Goal: Transaction & Acquisition: Purchase product/service

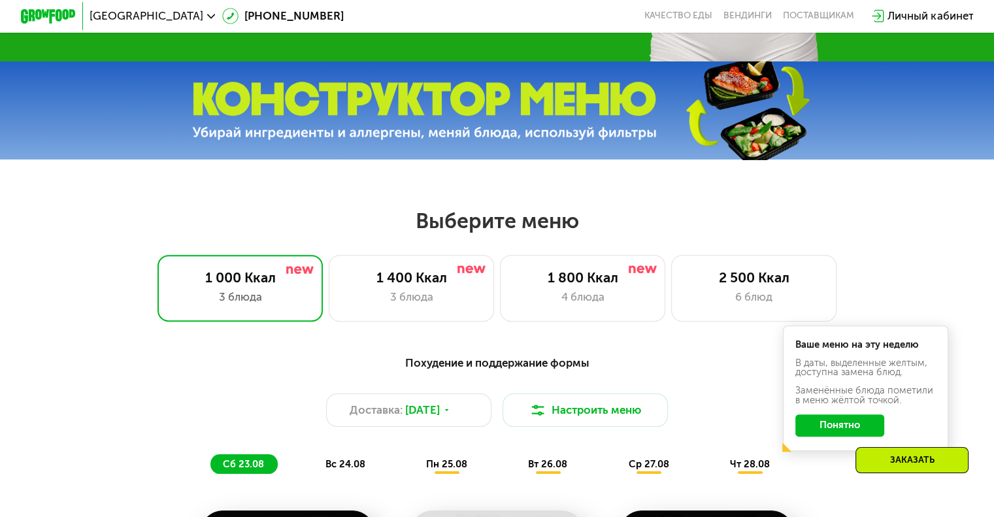
scroll to position [523, 0]
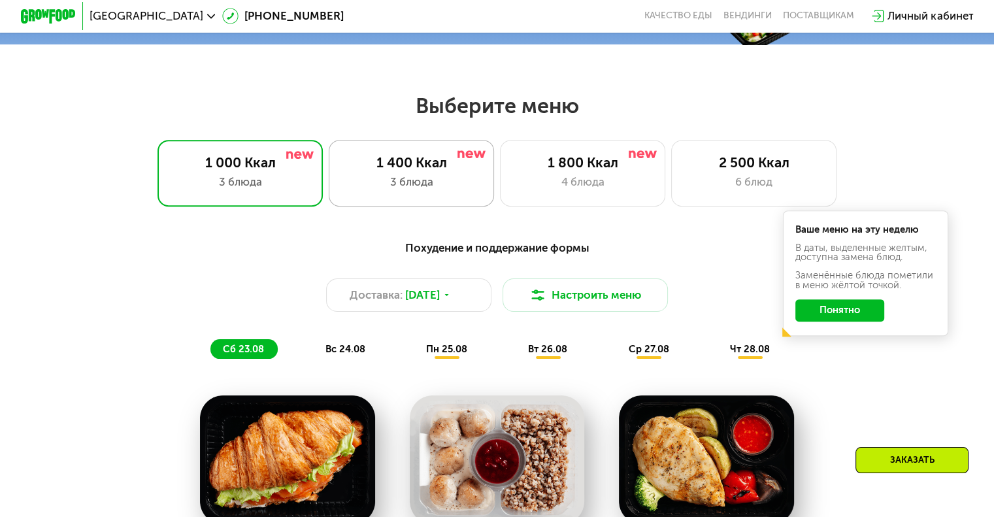
click at [373, 171] on div "1 400 Ккал" at bounding box center [411, 162] width 137 height 16
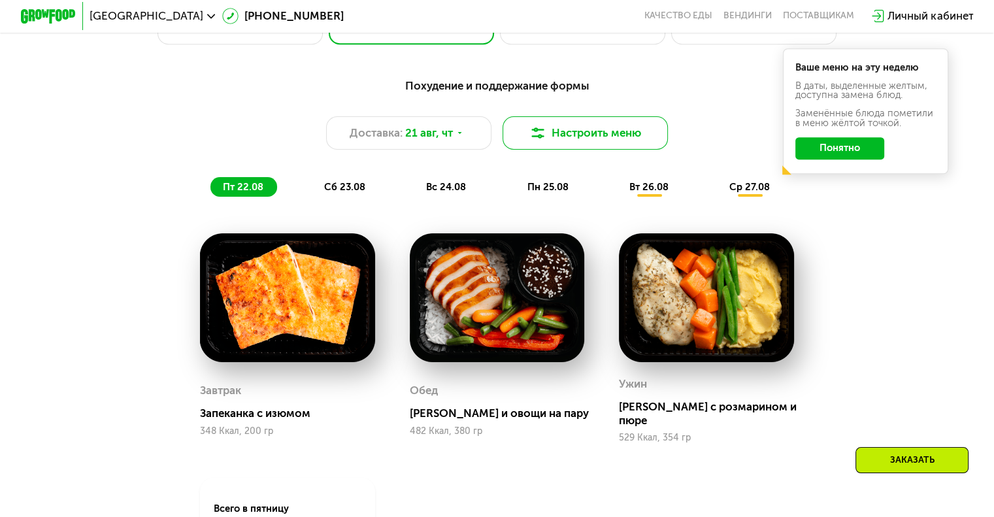
scroll to position [719, 0]
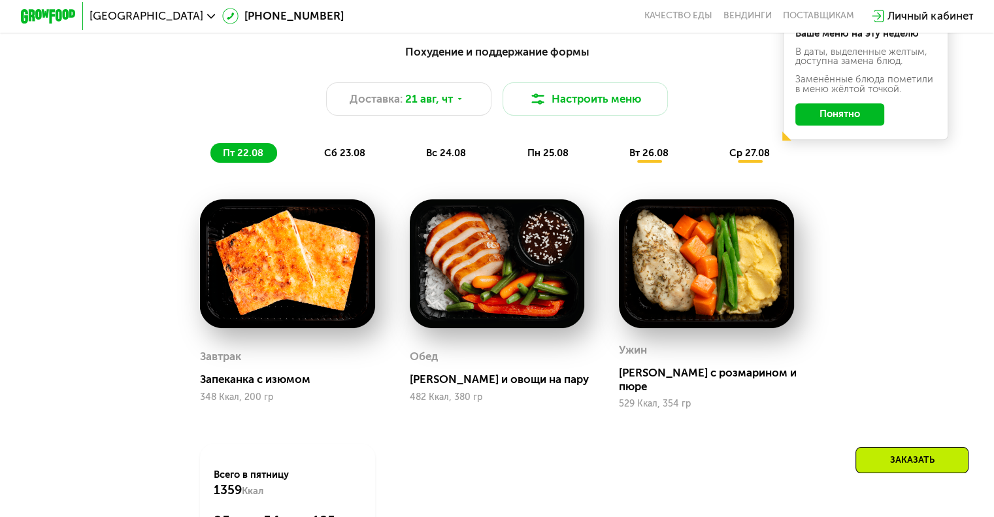
click at [348, 159] on span "сб 23.08" at bounding box center [344, 153] width 41 height 12
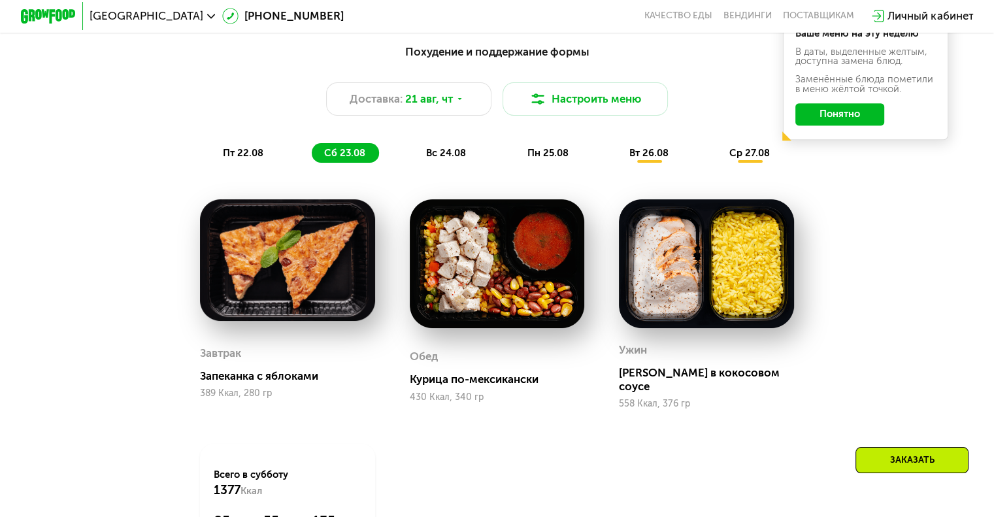
click at [514, 163] on div "вс 24.08" at bounding box center [547, 153] width 67 height 20
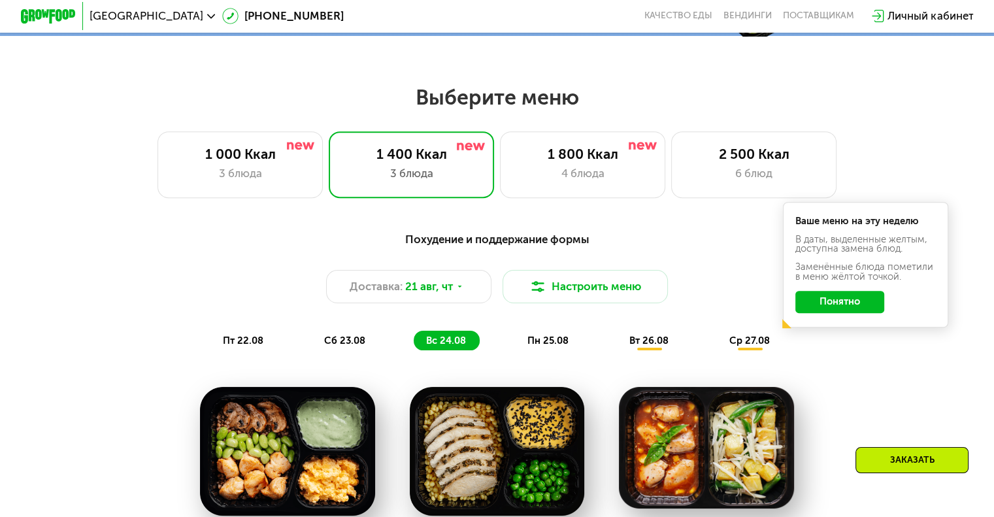
scroll to position [588, 0]
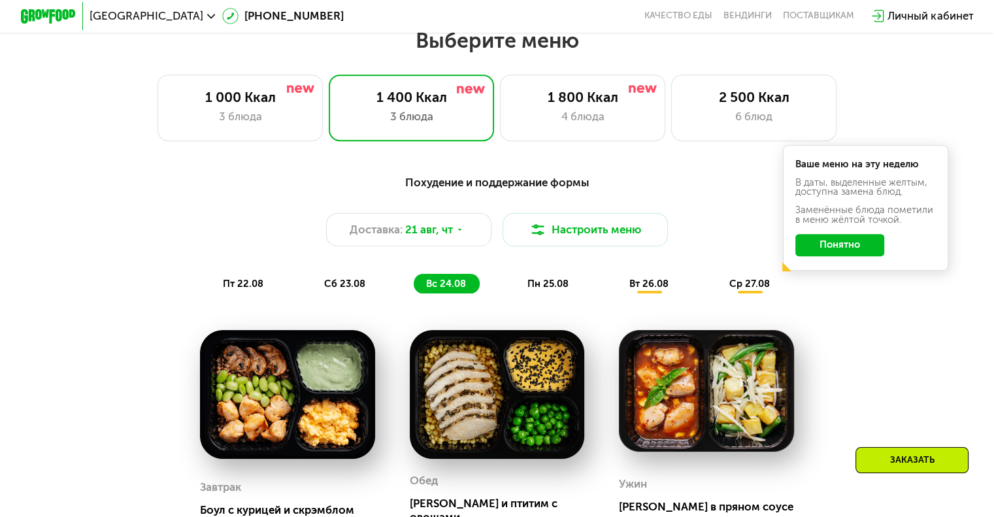
click at [552, 290] on span "пн 25.08" at bounding box center [547, 284] width 41 height 12
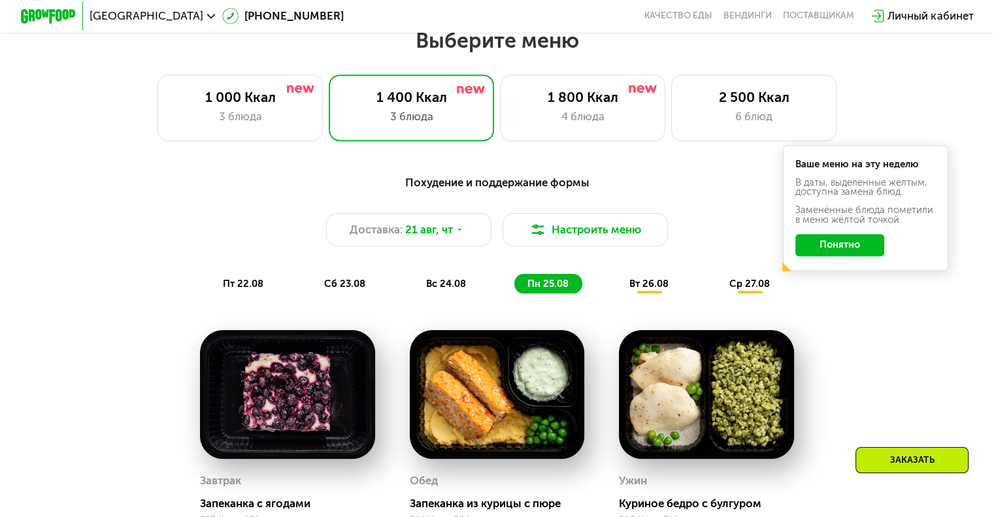
scroll to position [719, 0]
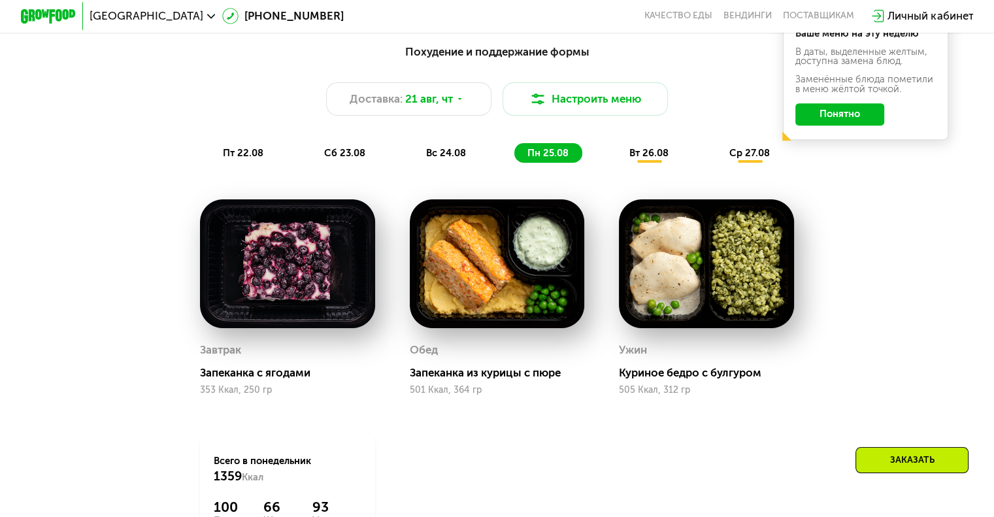
click at [630, 171] on div "Похудение и поддержание формы Доставка: [DATE] Настроить меню пт 22.08 сб 23.08…" at bounding box center [497, 103] width 834 height 136
click at [641, 159] on span "вт 26.08" at bounding box center [648, 153] width 39 height 12
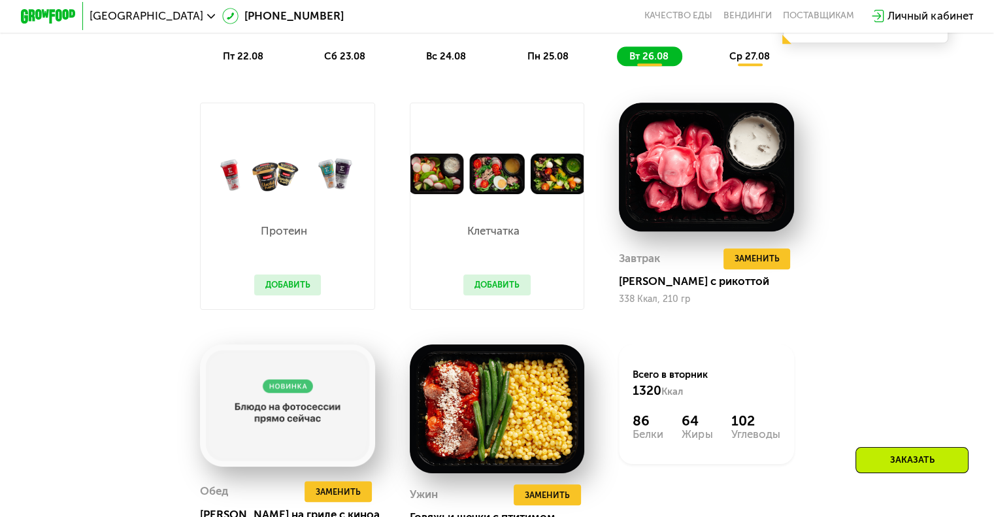
scroll to position [784, 0]
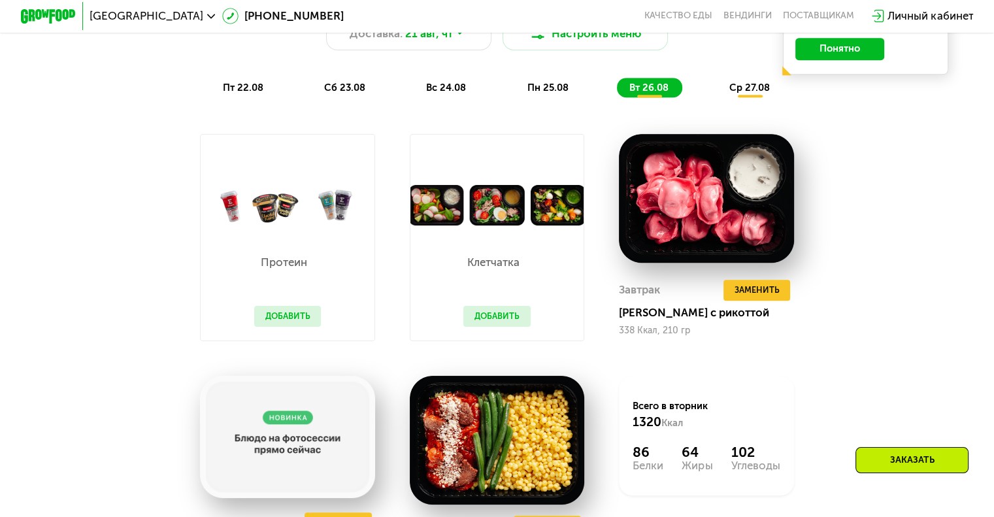
click at [485, 316] on button "Добавить" at bounding box center [496, 316] width 67 height 21
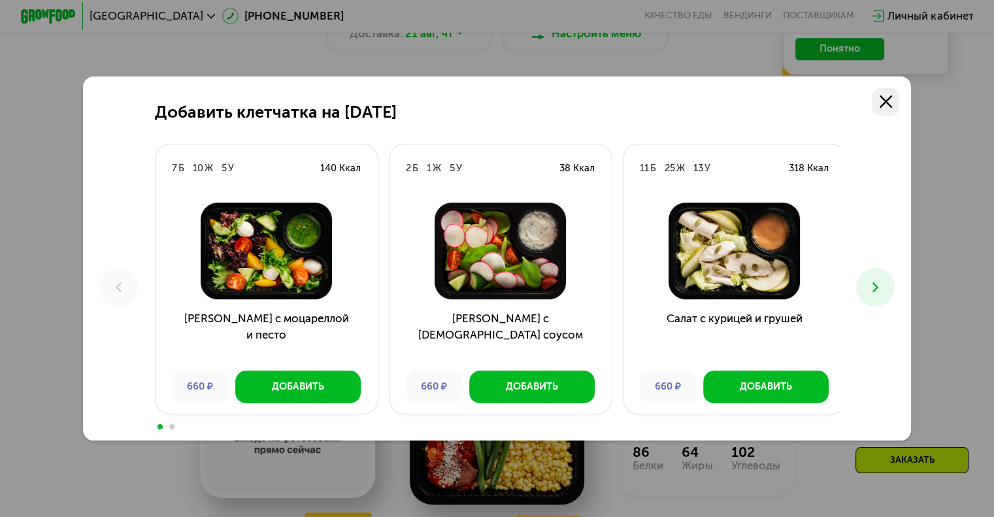
click at [892, 98] on icon at bounding box center [886, 101] width 12 height 12
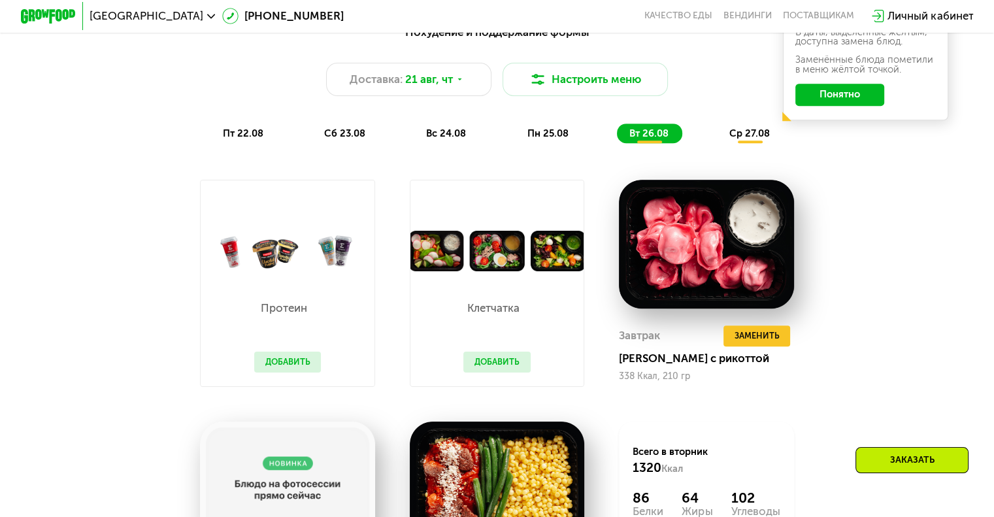
scroll to position [719, 0]
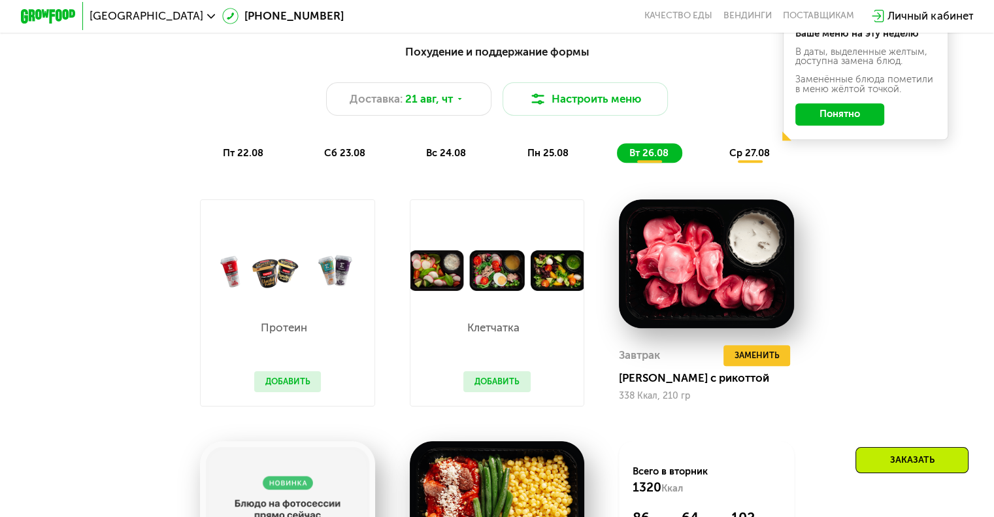
click at [744, 159] on span "ср 27.08" at bounding box center [749, 153] width 41 height 12
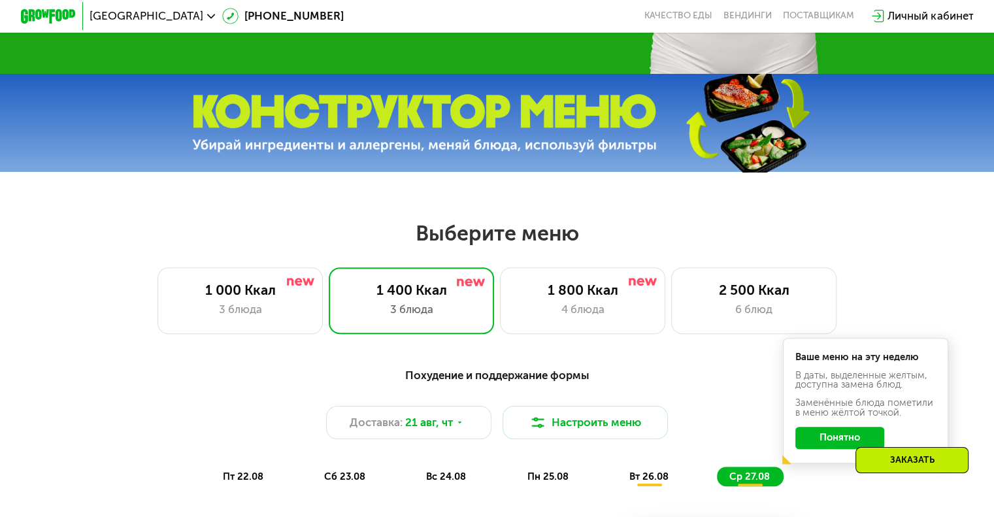
scroll to position [327, 0]
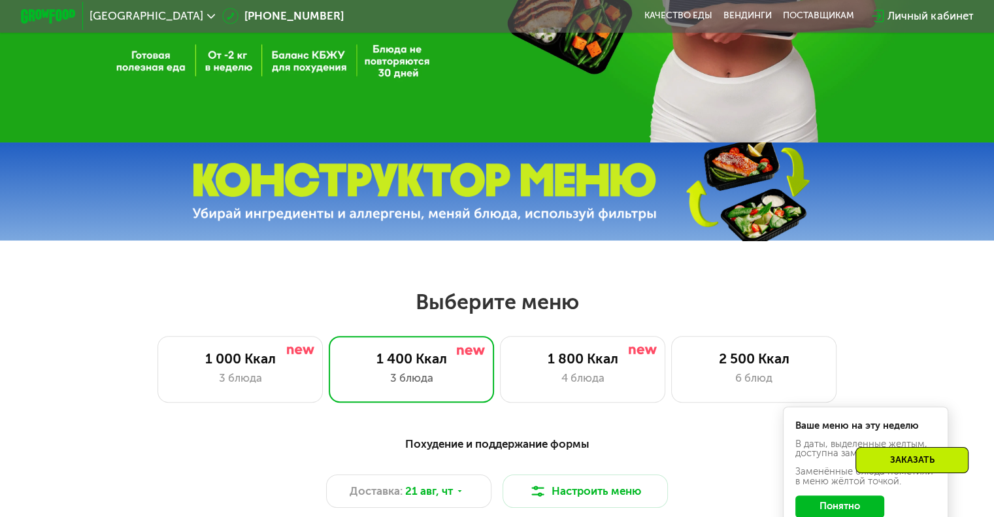
click at [207, 18] on icon at bounding box center [211, 16] width 8 height 8
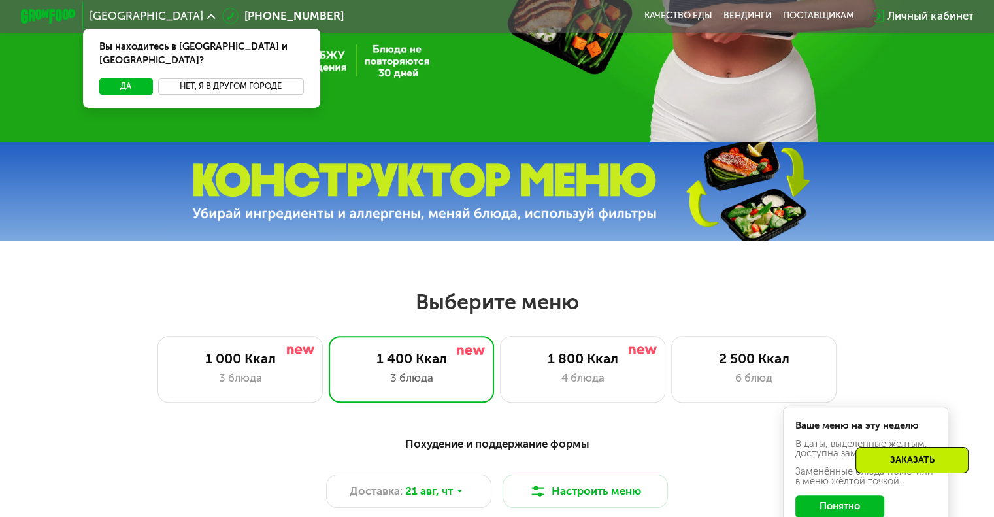
click at [204, 78] on button "Нет, я в другом городе" at bounding box center [231, 86] width 146 height 16
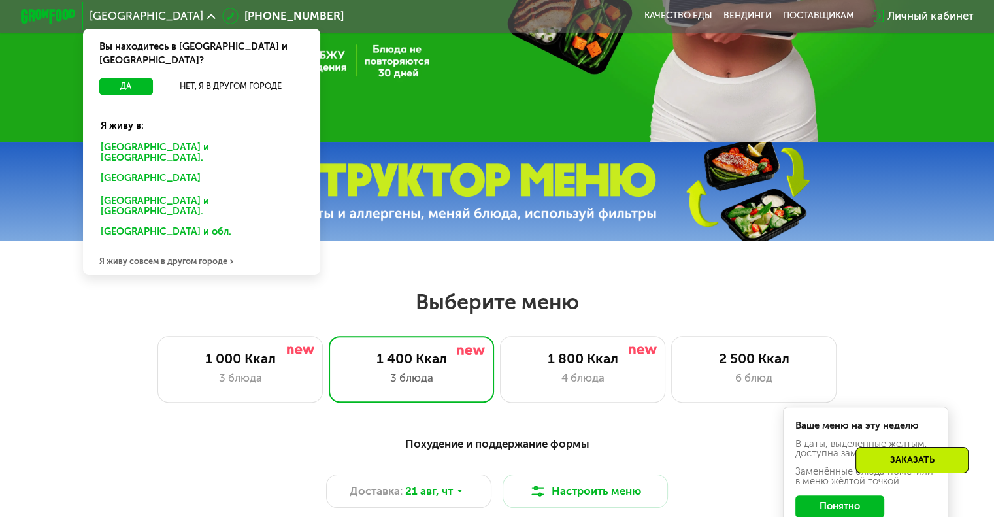
click at [184, 247] on div "Я живу совсем в другом городе" at bounding box center [201, 260] width 237 height 27
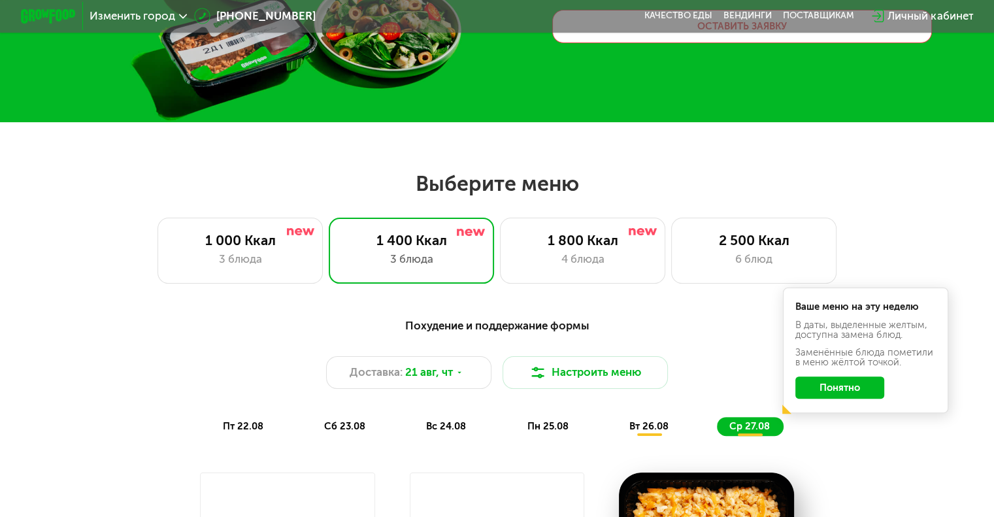
scroll to position [0, 0]
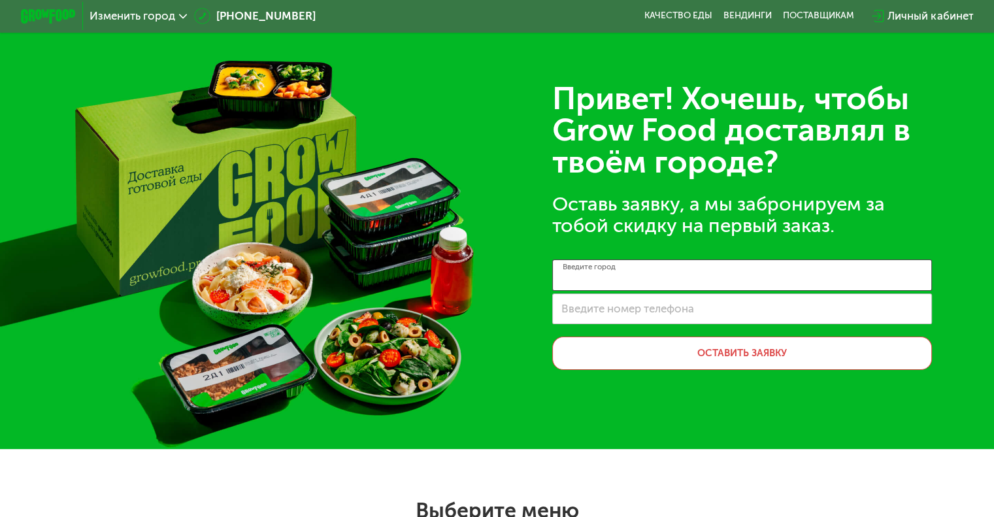
click at [637, 270] on input "Введите город" at bounding box center [742, 274] width 380 height 31
type input "**********"
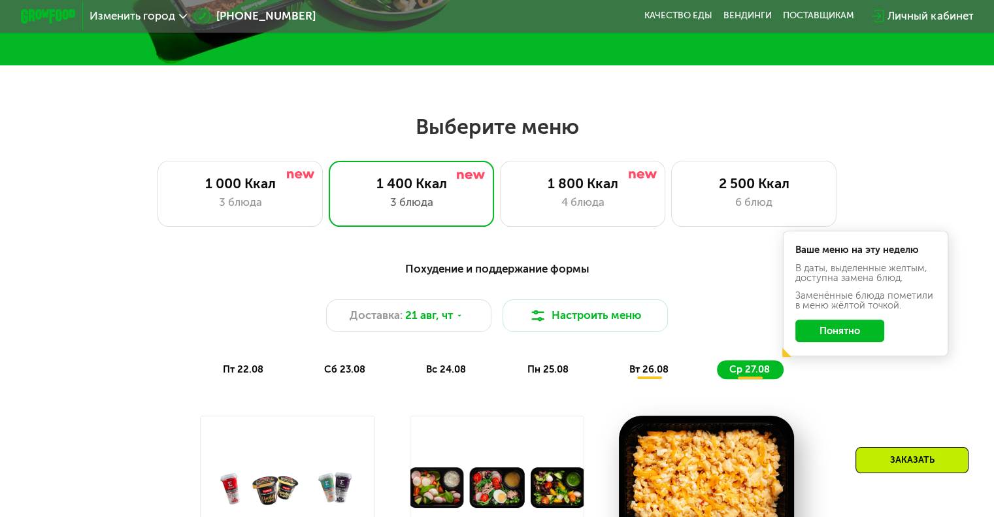
scroll to position [392, 0]
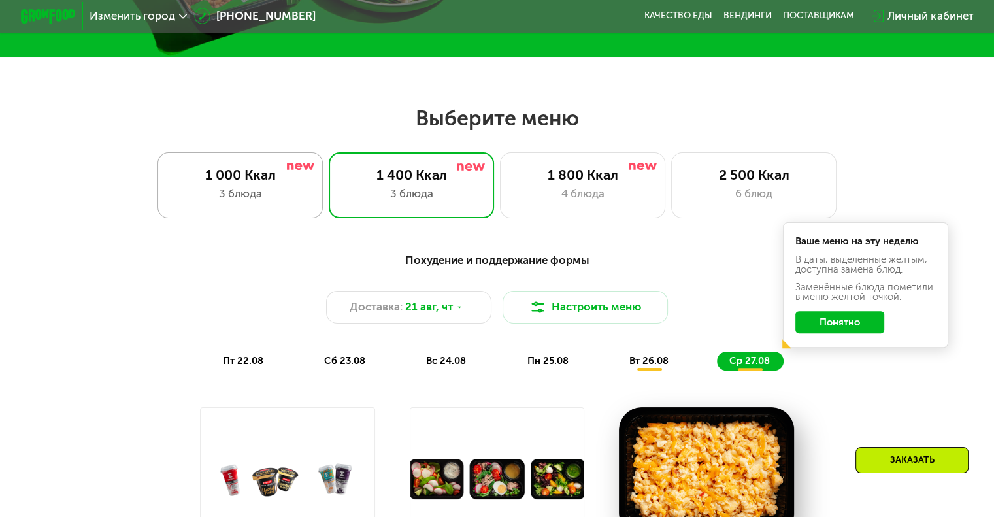
drag, startPoint x: 276, startPoint y: 198, endPoint x: 288, endPoint y: 219, distance: 24.0
click at [277, 199] on div "3 блюда" at bounding box center [240, 194] width 137 height 16
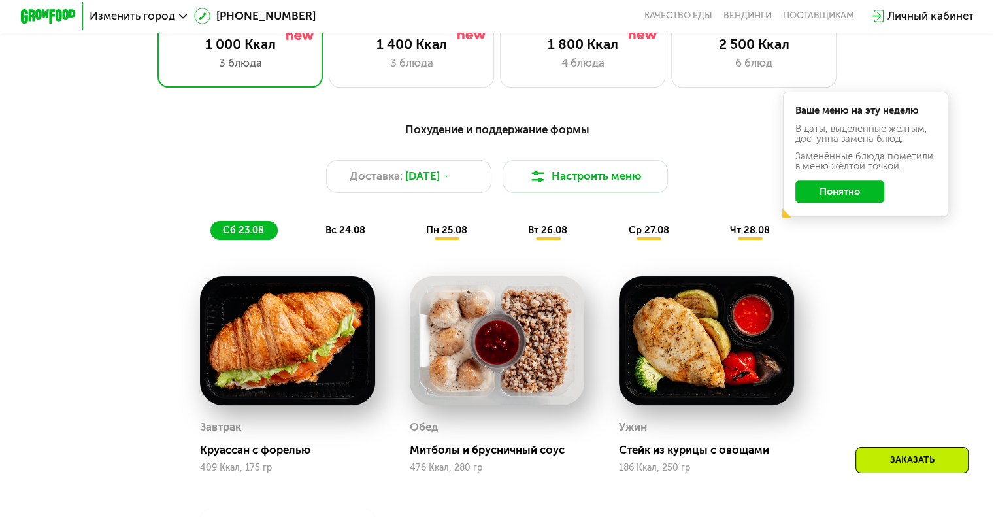
scroll to position [458, 0]
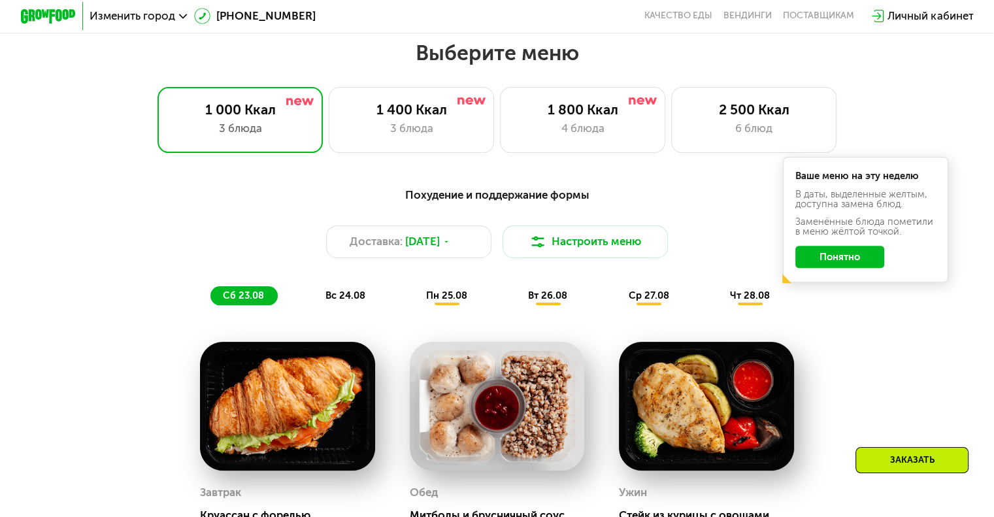
click at [342, 300] on span "вс 24.08" at bounding box center [345, 296] width 40 height 12
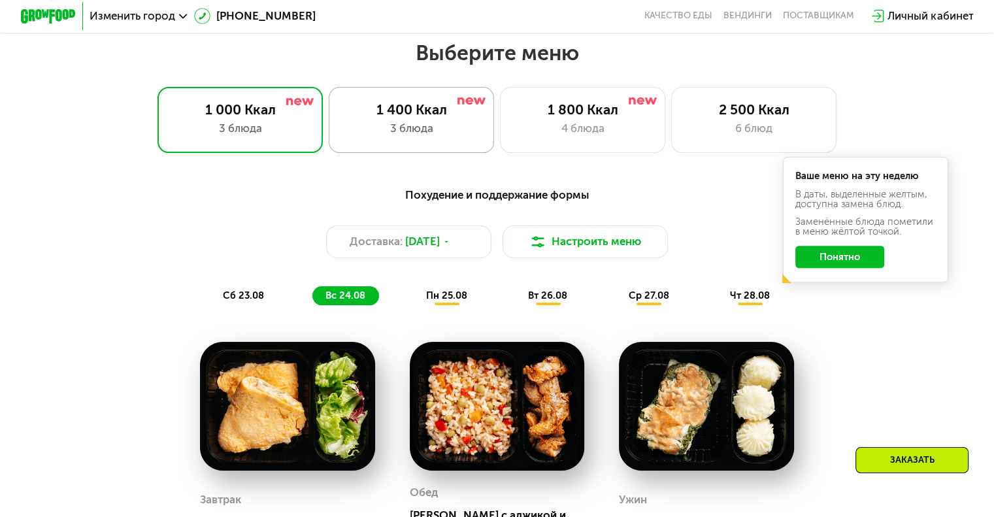
click at [500, 97] on div "1 400 Ккал 3 блюда" at bounding box center [583, 120] width 166 height 66
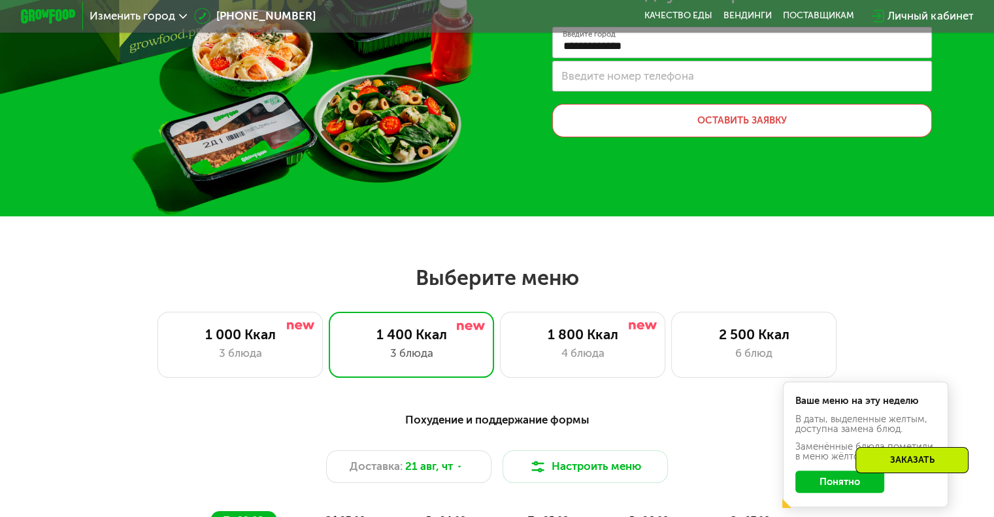
scroll to position [261, 0]
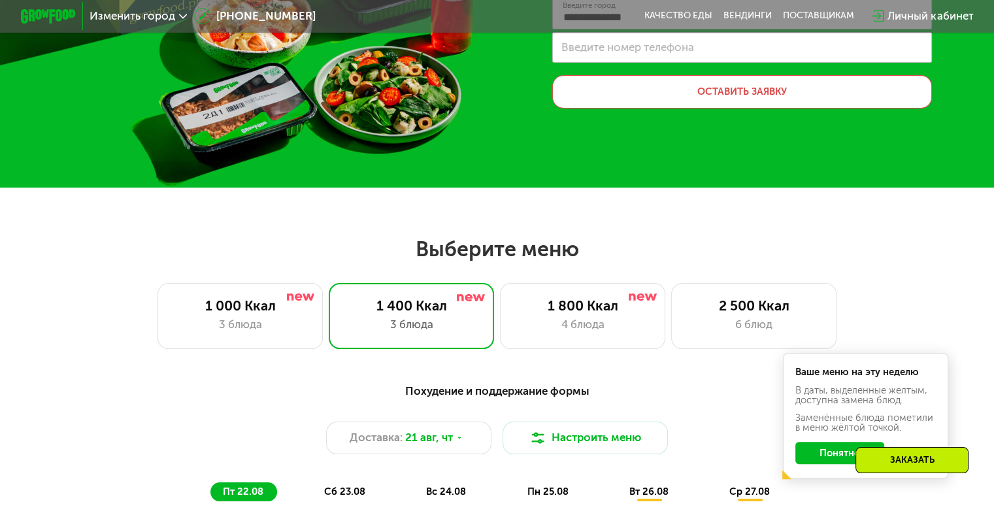
click at [832, 454] on button "Понятно" at bounding box center [839, 453] width 89 height 22
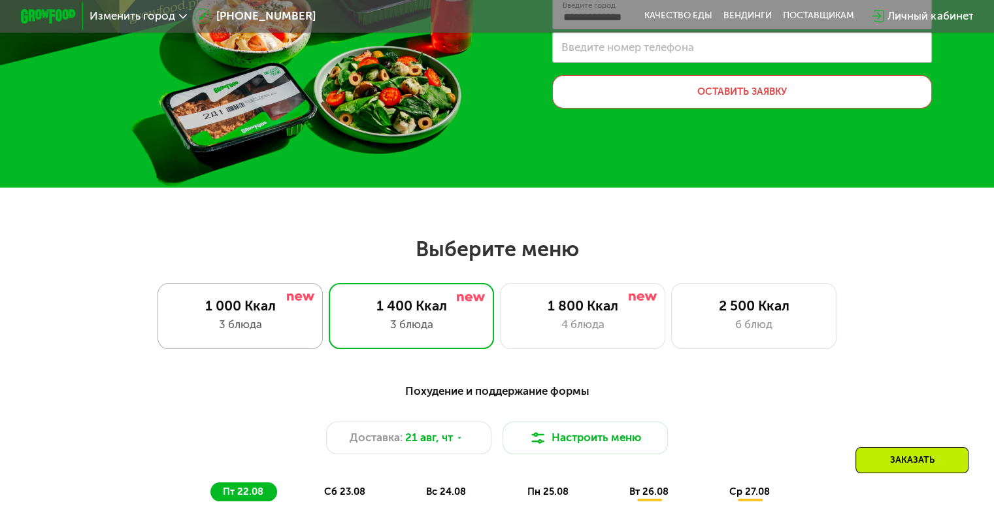
click at [252, 310] on div "1 000 Ккал" at bounding box center [240, 305] width 137 height 16
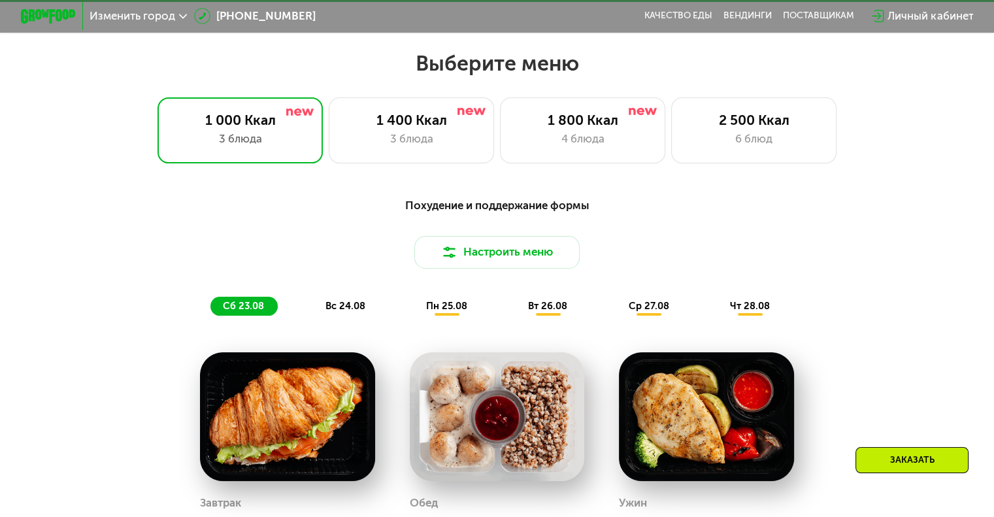
scroll to position [458, 0]
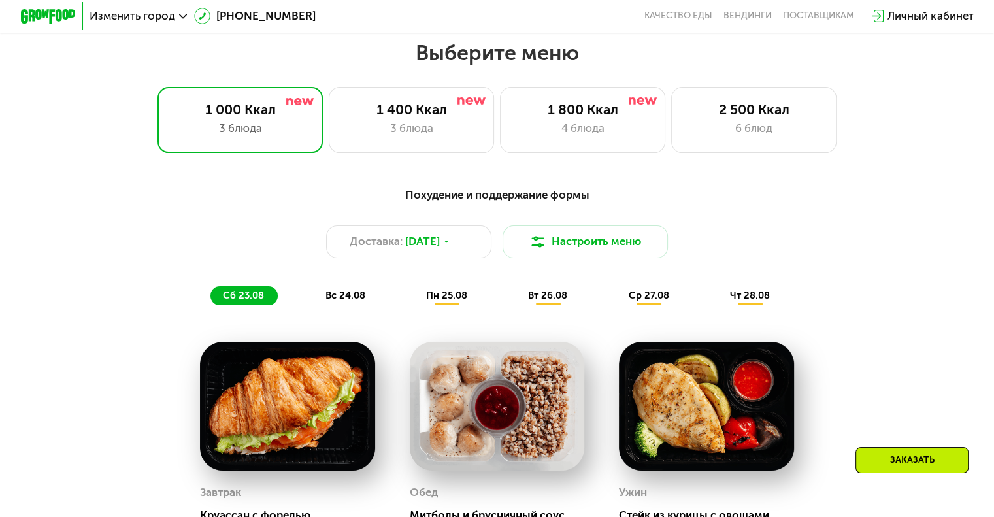
click at [516, 306] on div "пн 25.08" at bounding box center [548, 296] width 65 height 20
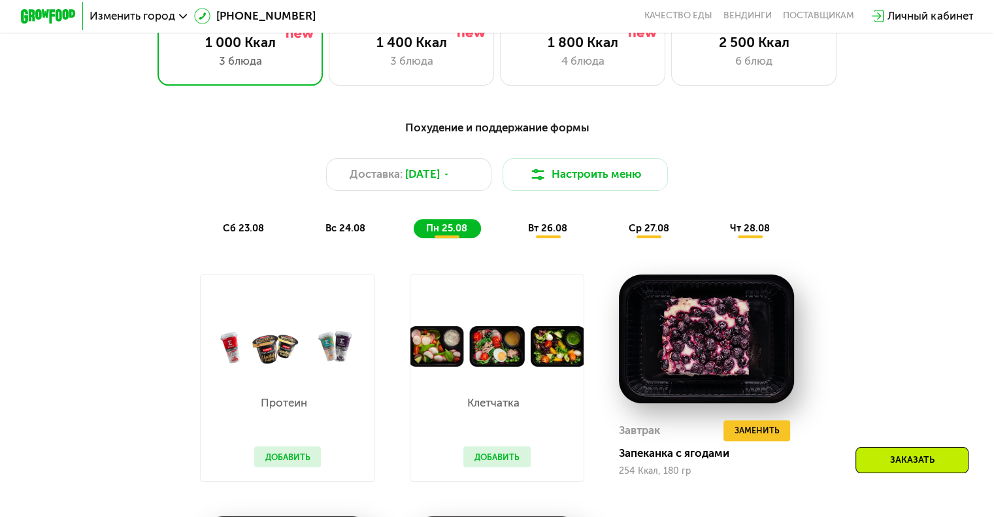
scroll to position [523, 0]
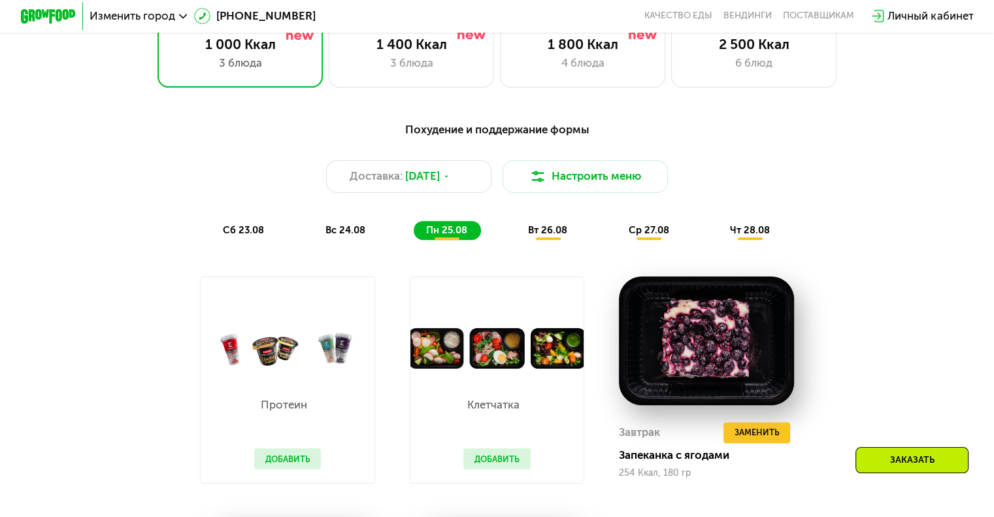
click at [528, 236] on span "вт 26.08" at bounding box center [547, 230] width 39 height 12
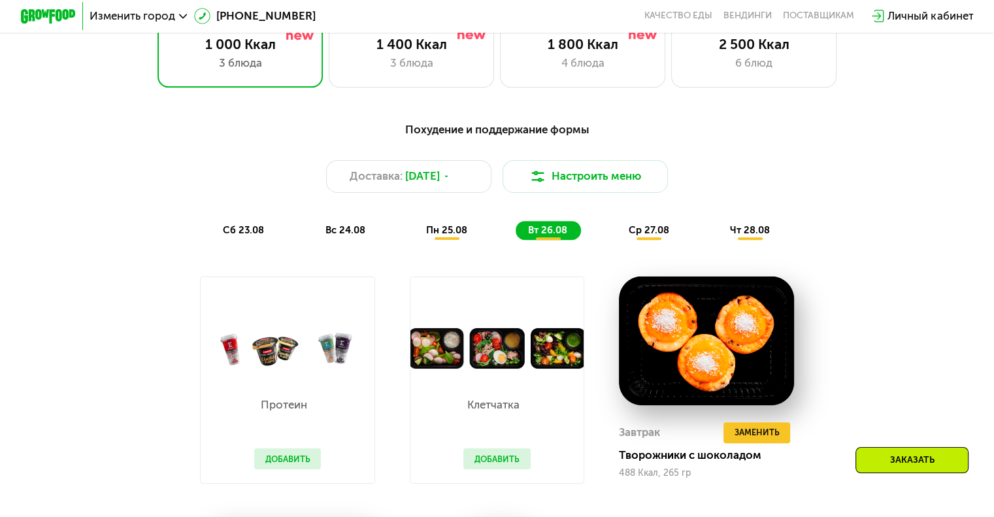
click at [653, 236] on span "ср 27.08" at bounding box center [648, 230] width 41 height 12
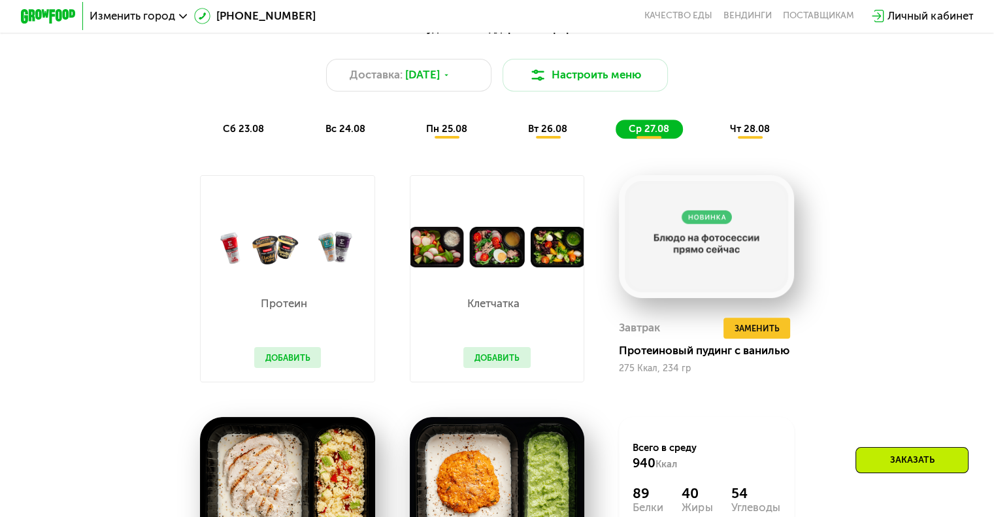
scroll to position [588, 0]
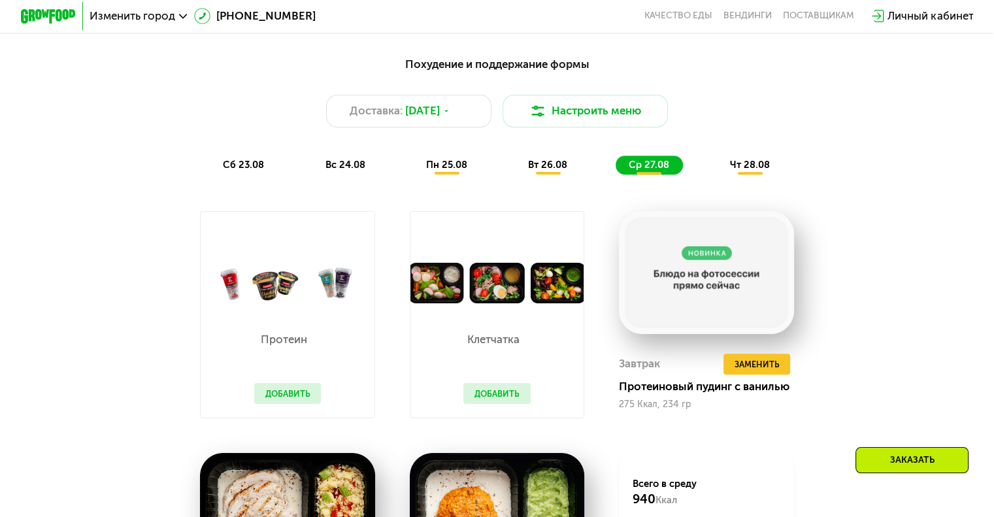
click at [750, 170] on span "чт 28.08" at bounding box center [750, 165] width 40 height 12
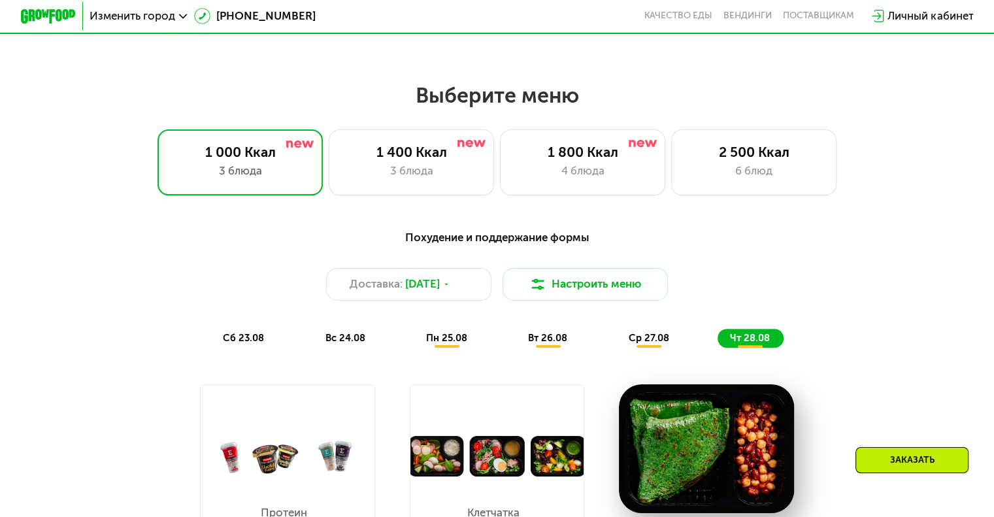
scroll to position [392, 0]
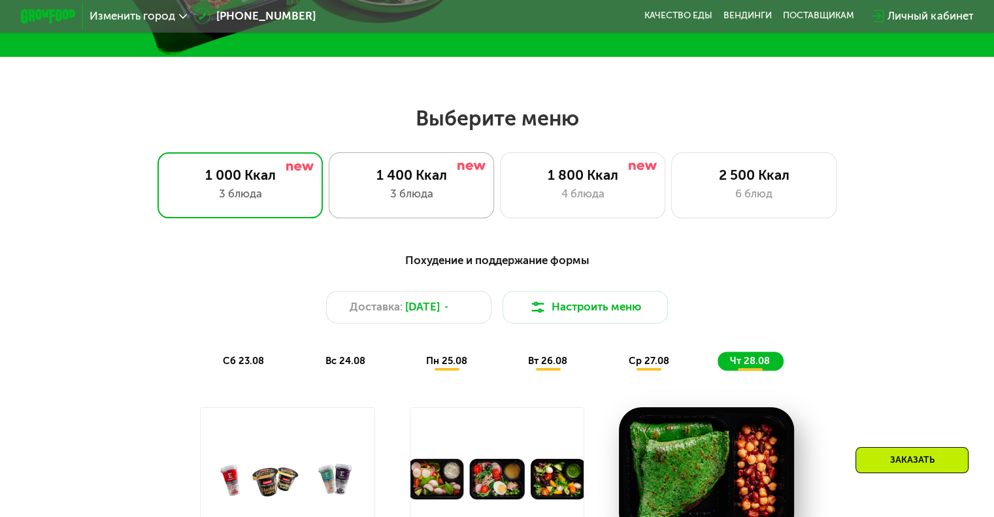
click at [428, 183] on div "1 400 Ккал" at bounding box center [411, 175] width 137 height 16
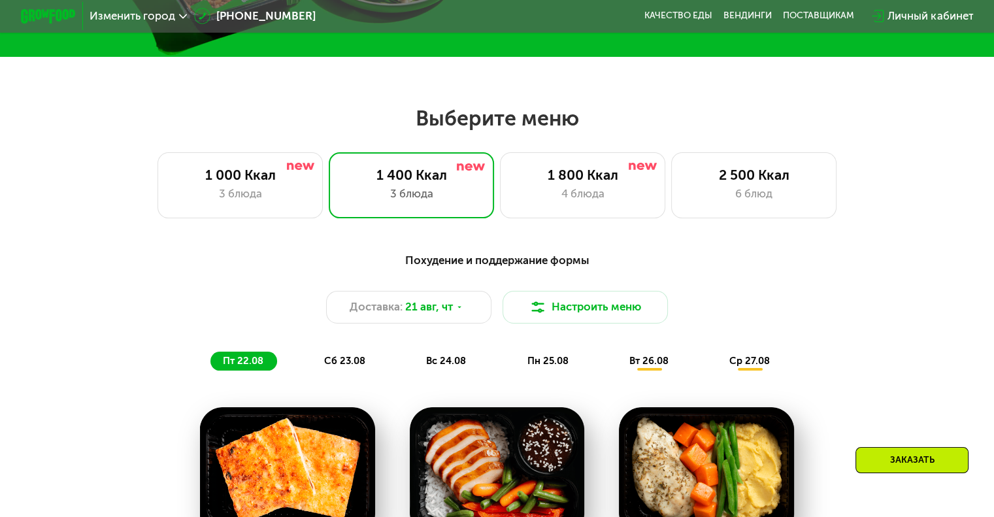
click at [99, 169] on div "1 000 Ккал 3 блюда 1 400 Ккал 3 блюда 1 800 Ккал 4 блюда 2 500 Ккал 6 блюд" at bounding box center [497, 185] width 906 height 66
click at [201, 180] on div "1 000 Ккал" at bounding box center [240, 175] width 137 height 16
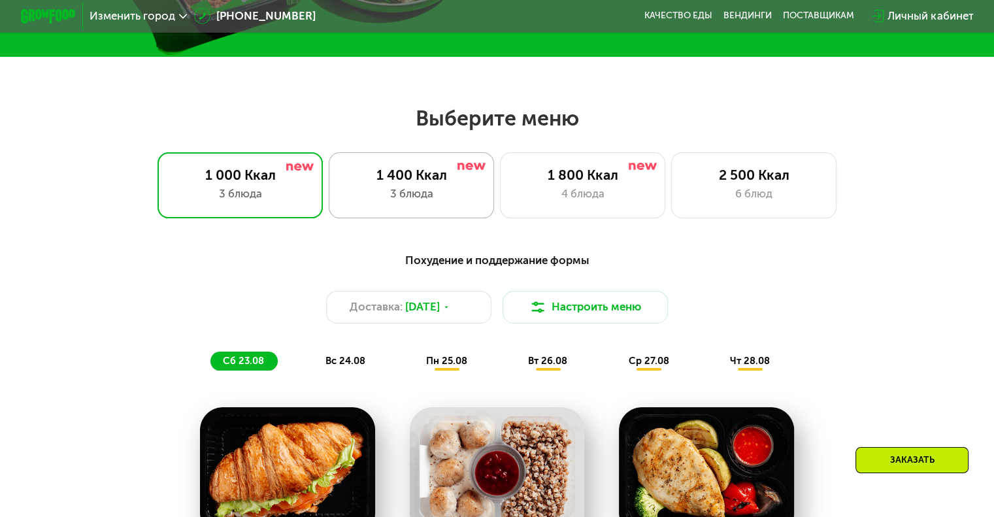
click at [359, 193] on div "3 блюда" at bounding box center [411, 194] width 137 height 16
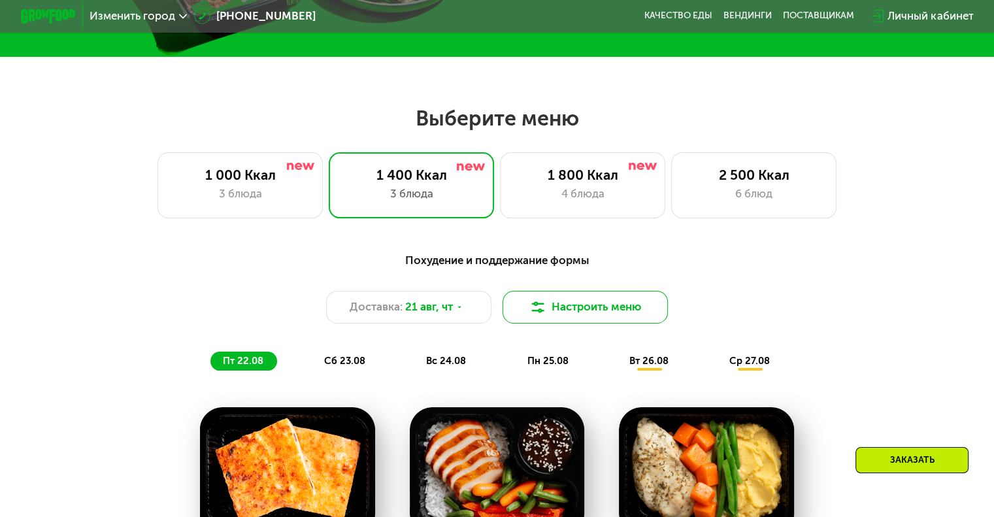
click at [557, 324] on button "Настроить меню" at bounding box center [586, 307] width 166 height 33
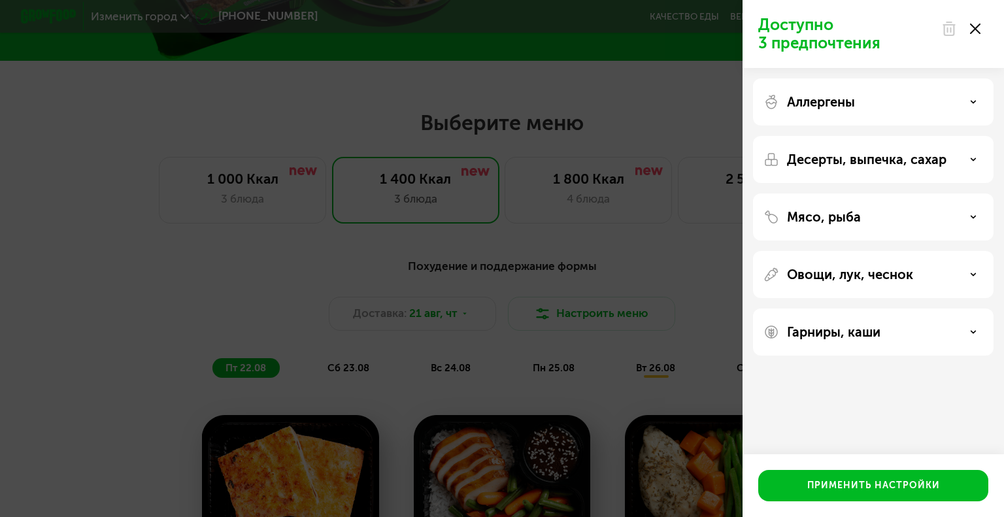
click at [982, 35] on div at bounding box center [960, 29] width 55 height 26
click at [976, 31] on use at bounding box center [975, 29] width 10 height 10
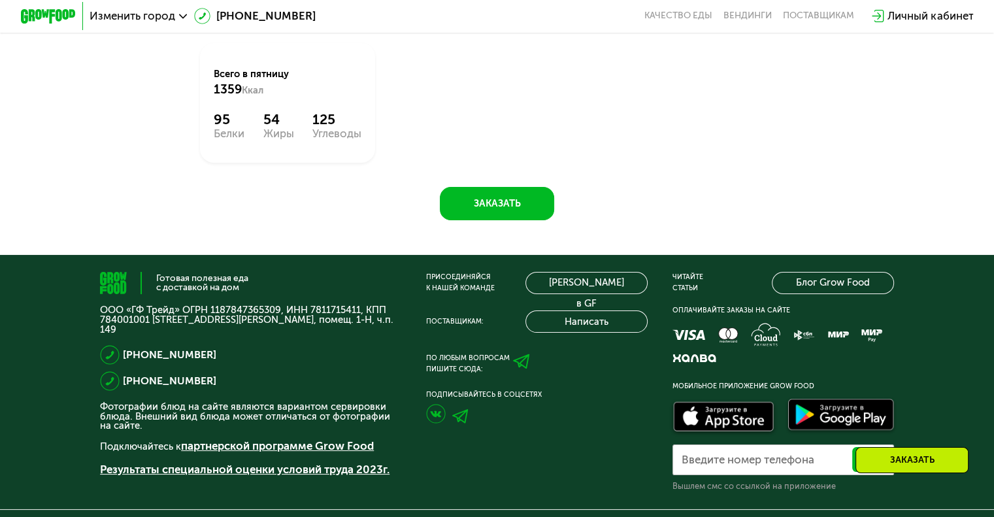
scroll to position [1074, 0]
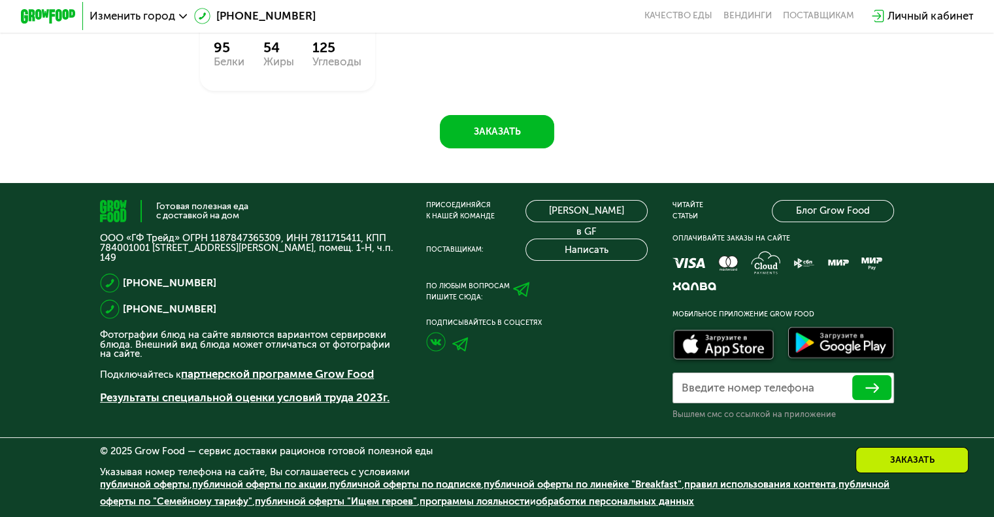
click at [353, 405] on p "Результаты специальной оценки условий труда 2023г." at bounding box center [250, 398] width 301 height 16
click at [353, 395] on link "Результаты специальной оценки условий труда 2023г." at bounding box center [245, 397] width 290 height 13
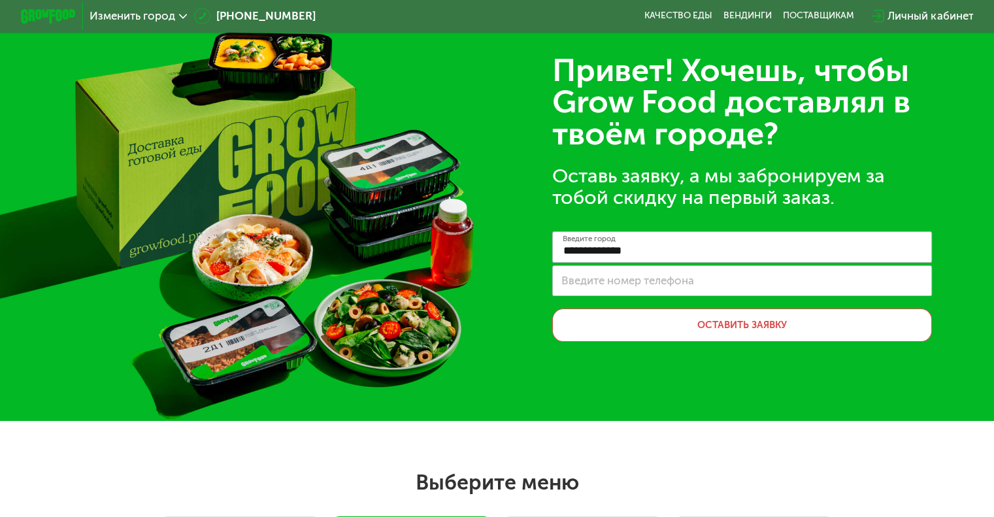
scroll to position [0, 0]
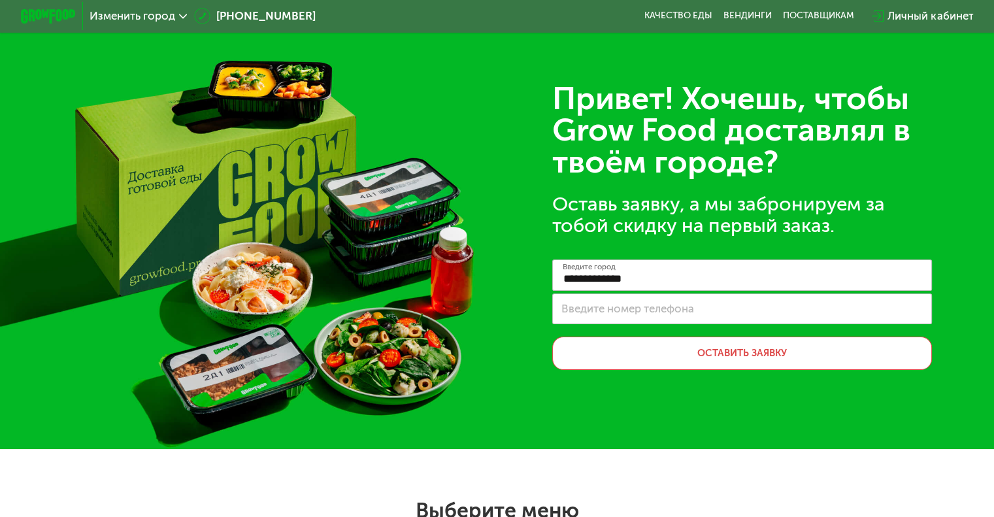
click at [43, 16] on img at bounding box center [48, 16] width 55 height 14
click at [758, 13] on link "Вендинги" at bounding box center [748, 15] width 48 height 11
